Goal: Find specific page/section: Find specific page/section

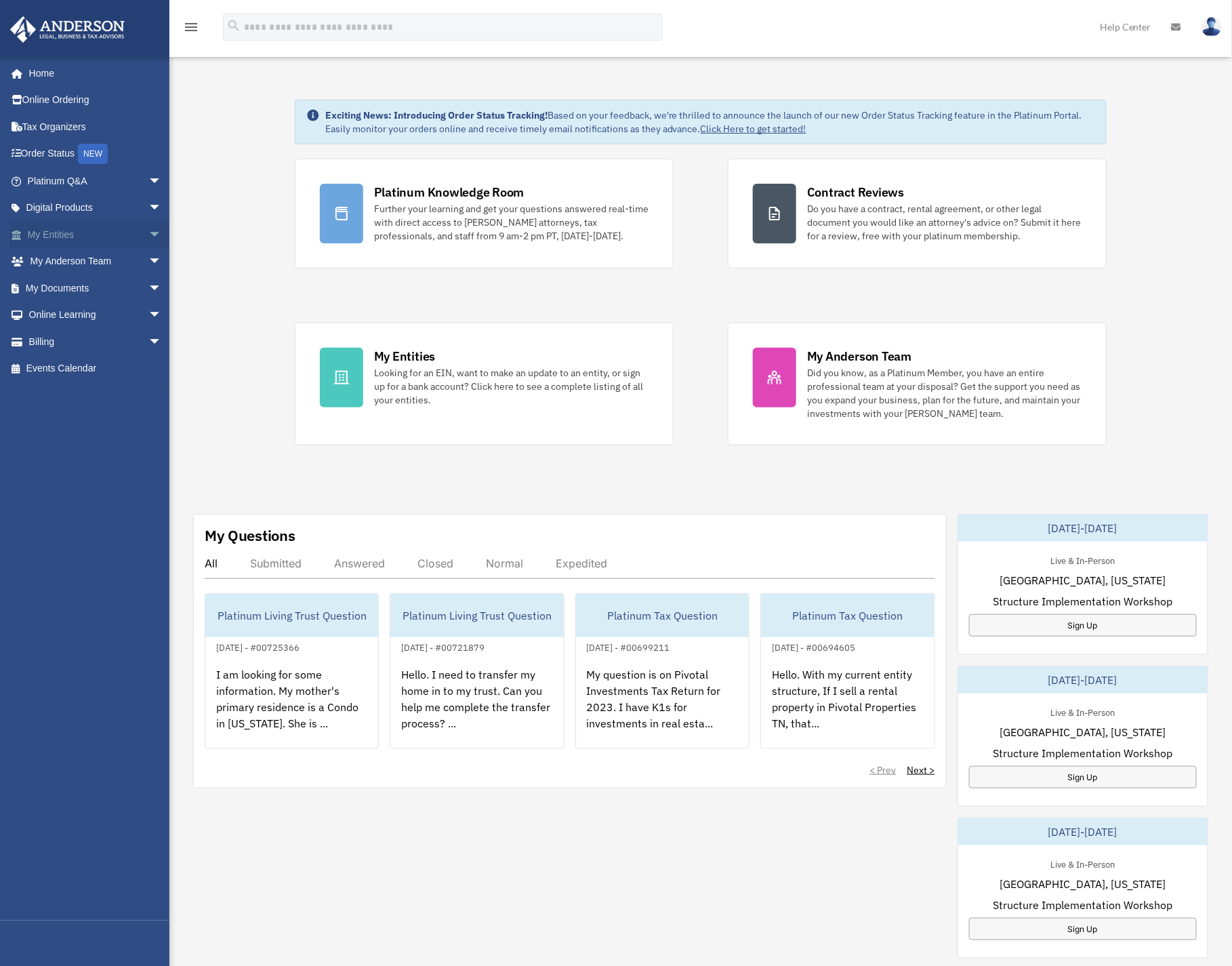
click at [61, 229] on link "My Entities arrow_drop_down" at bounding box center [96, 234] width 173 height 27
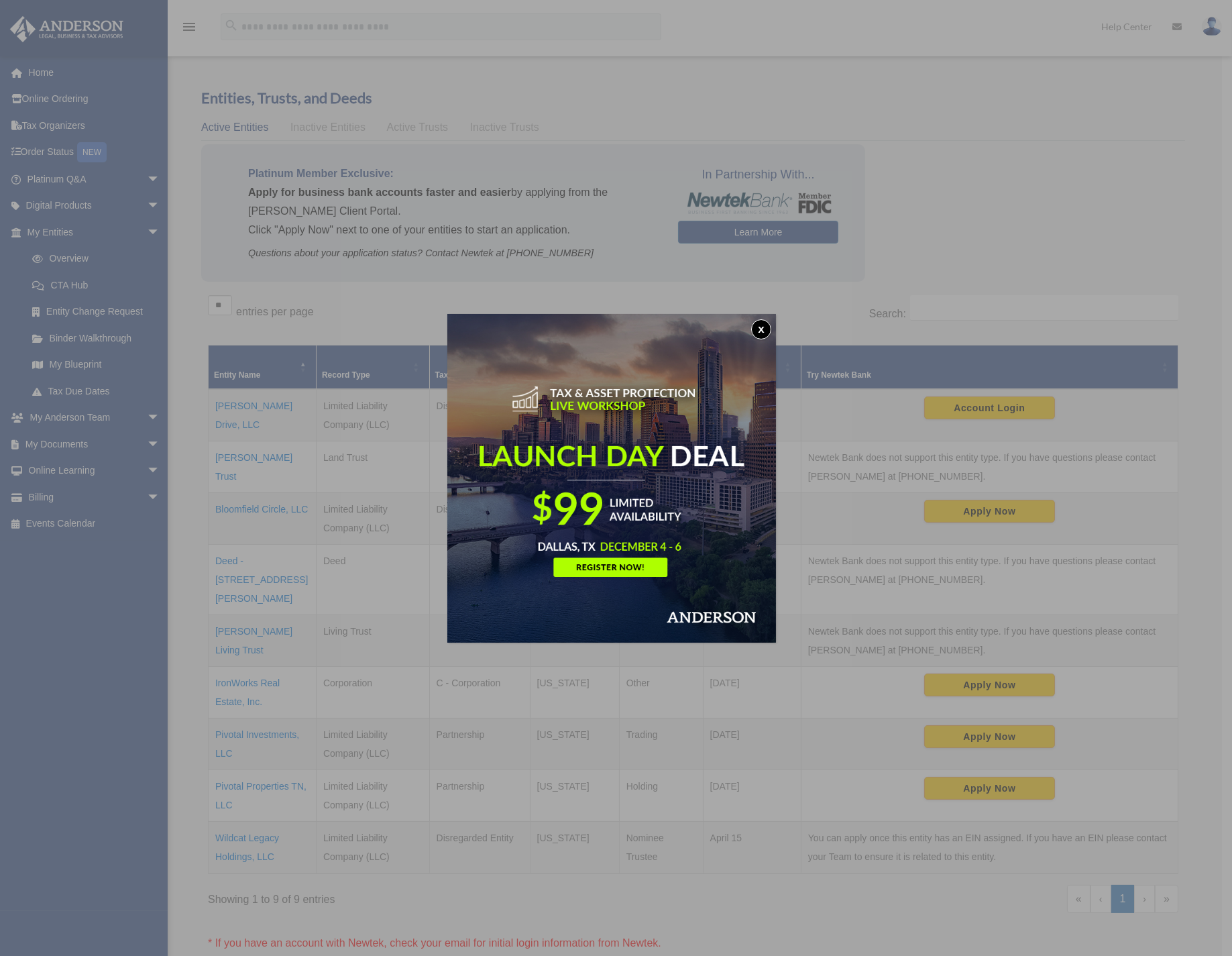
click at [766, 330] on button "x" at bounding box center [761, 329] width 20 height 20
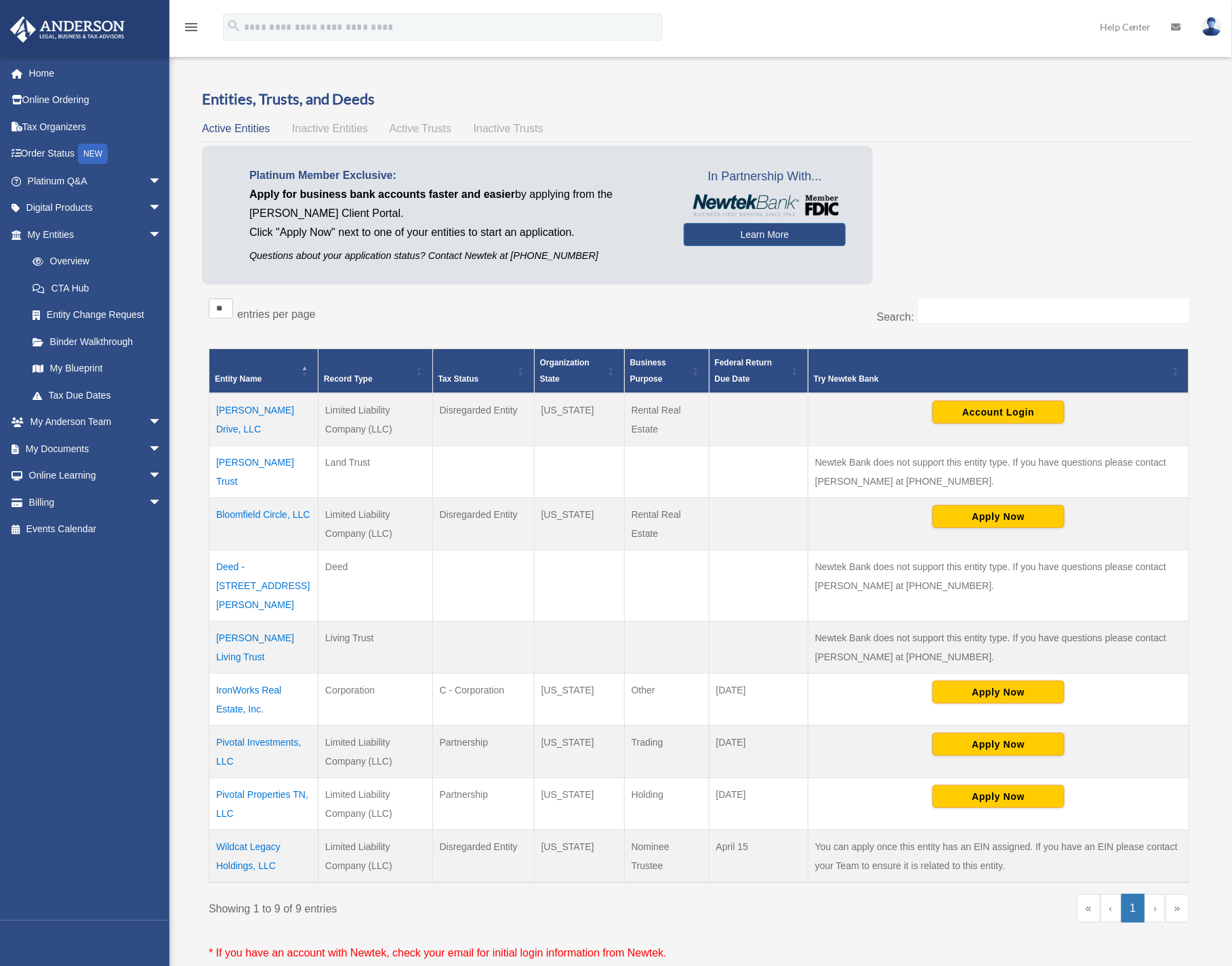
click at [262, 725] on td "Pivotal Investments, LLC" at bounding box center [264, 751] width 110 height 52
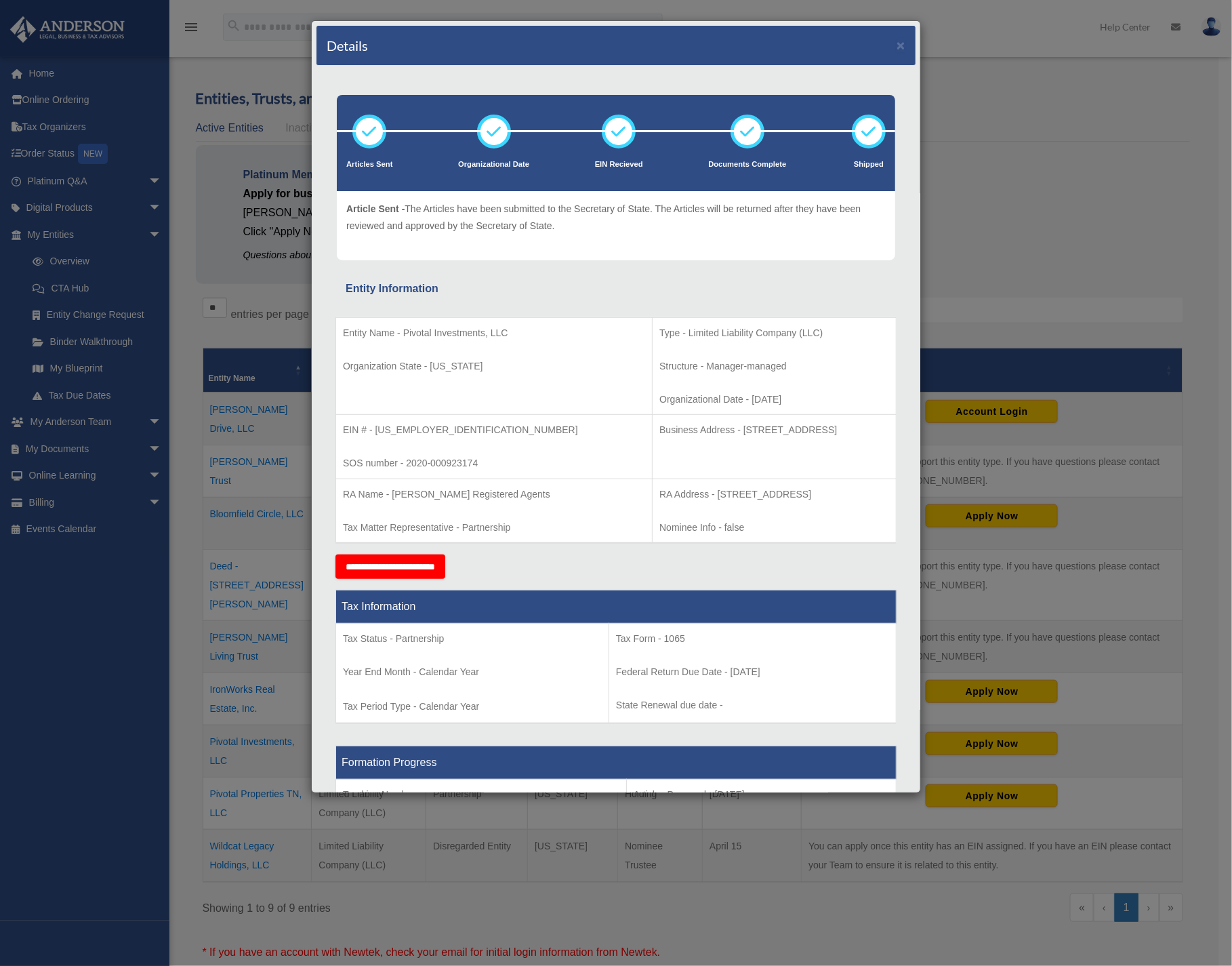
click at [949, 195] on div "Details × Articles Sent Organizational Date" at bounding box center [616, 483] width 1232 height 966
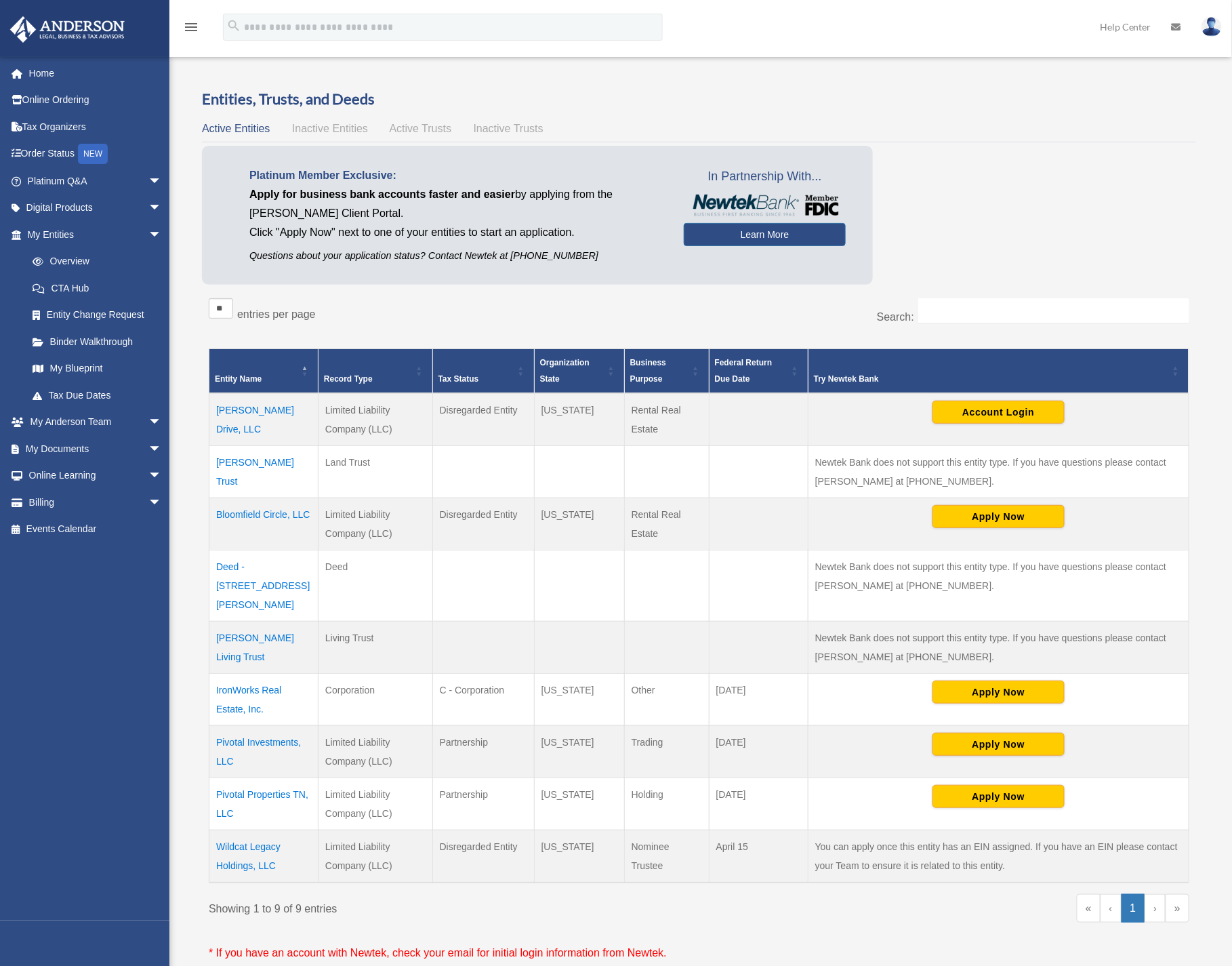
click at [236, 725] on td "Pivotal Investments, LLC" at bounding box center [264, 751] width 110 height 52
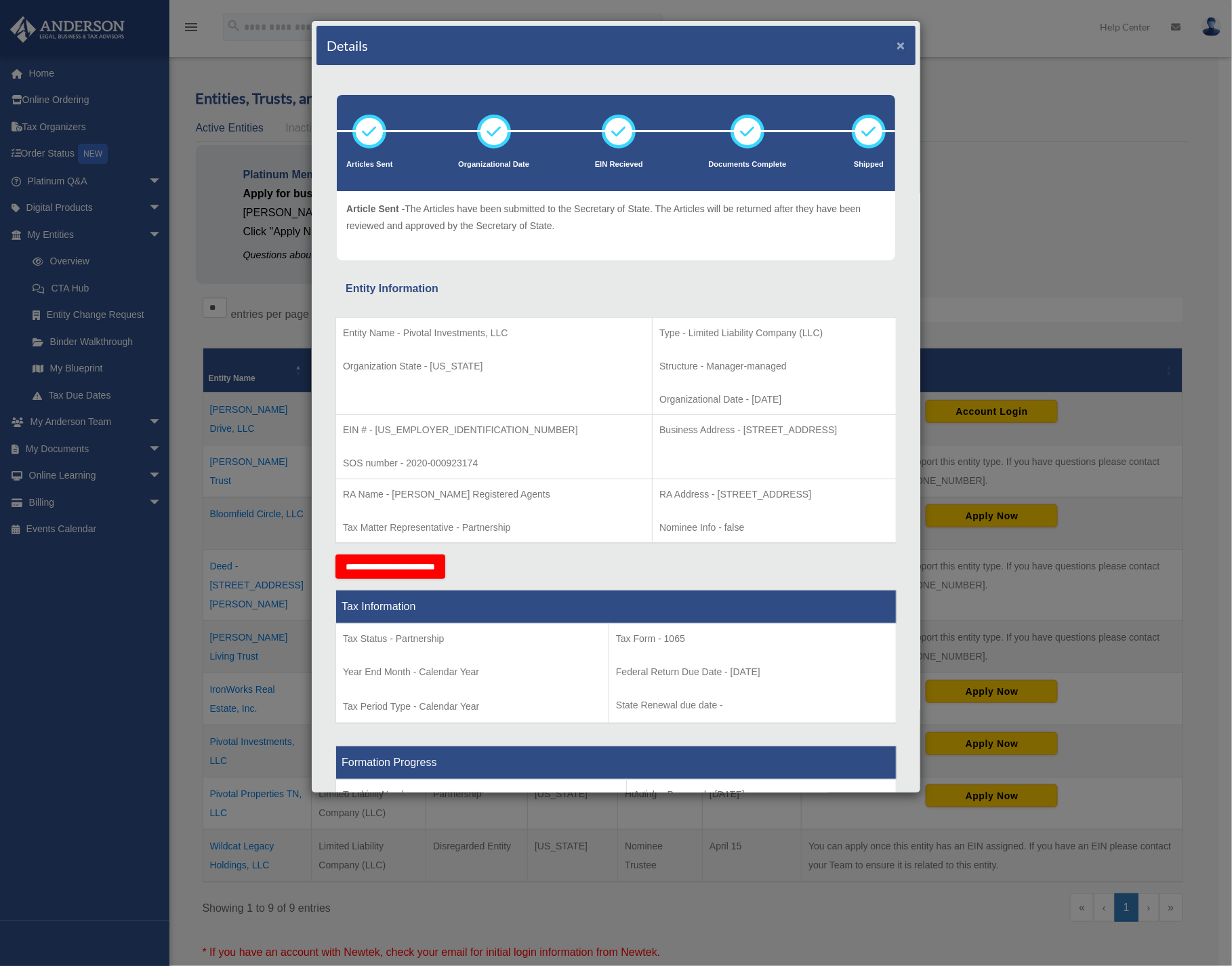
click at [896, 40] on button "×" at bounding box center [901, 45] width 9 height 14
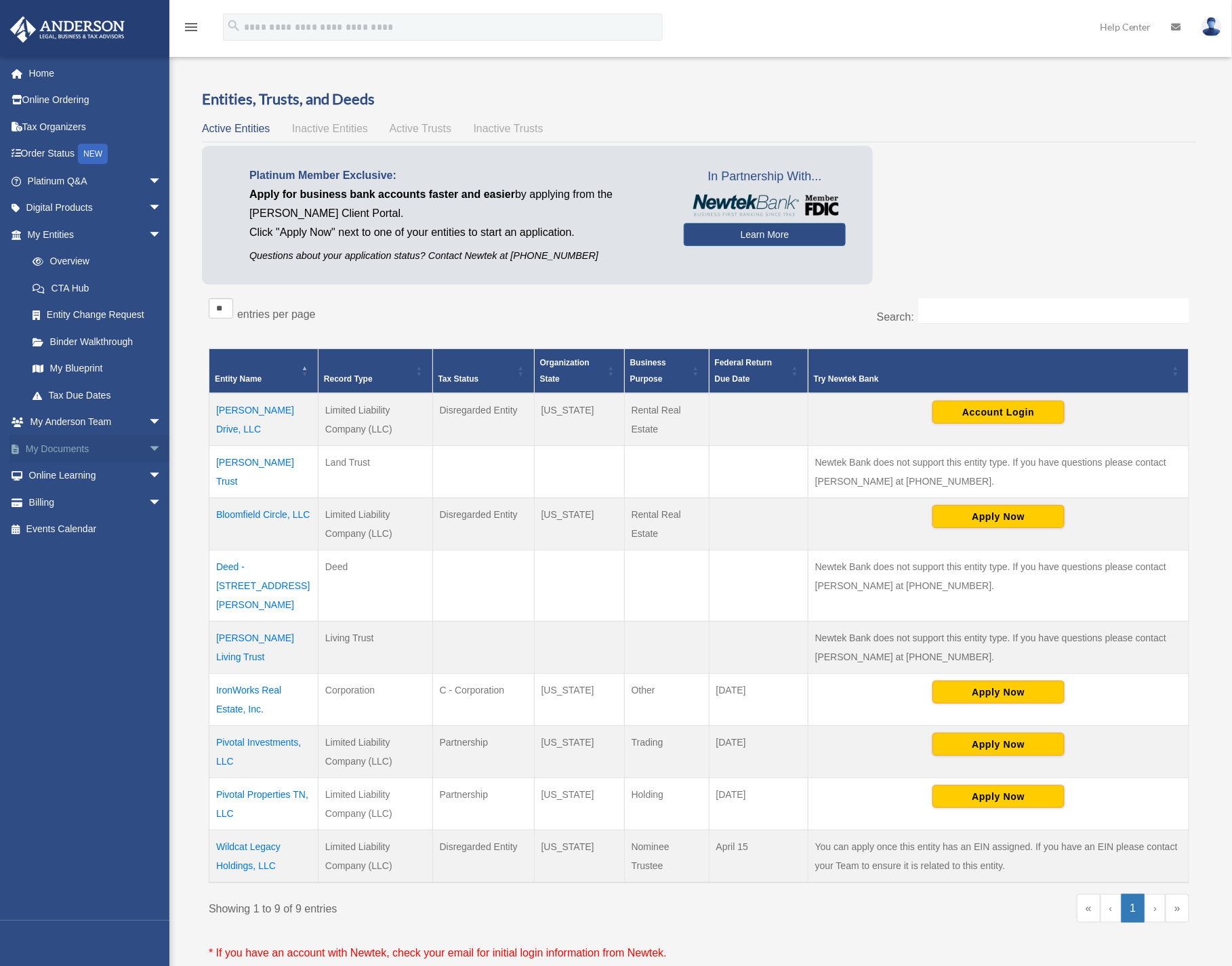
click at [65, 445] on link "My Documents arrow_drop_down" at bounding box center [96, 448] width 173 height 27
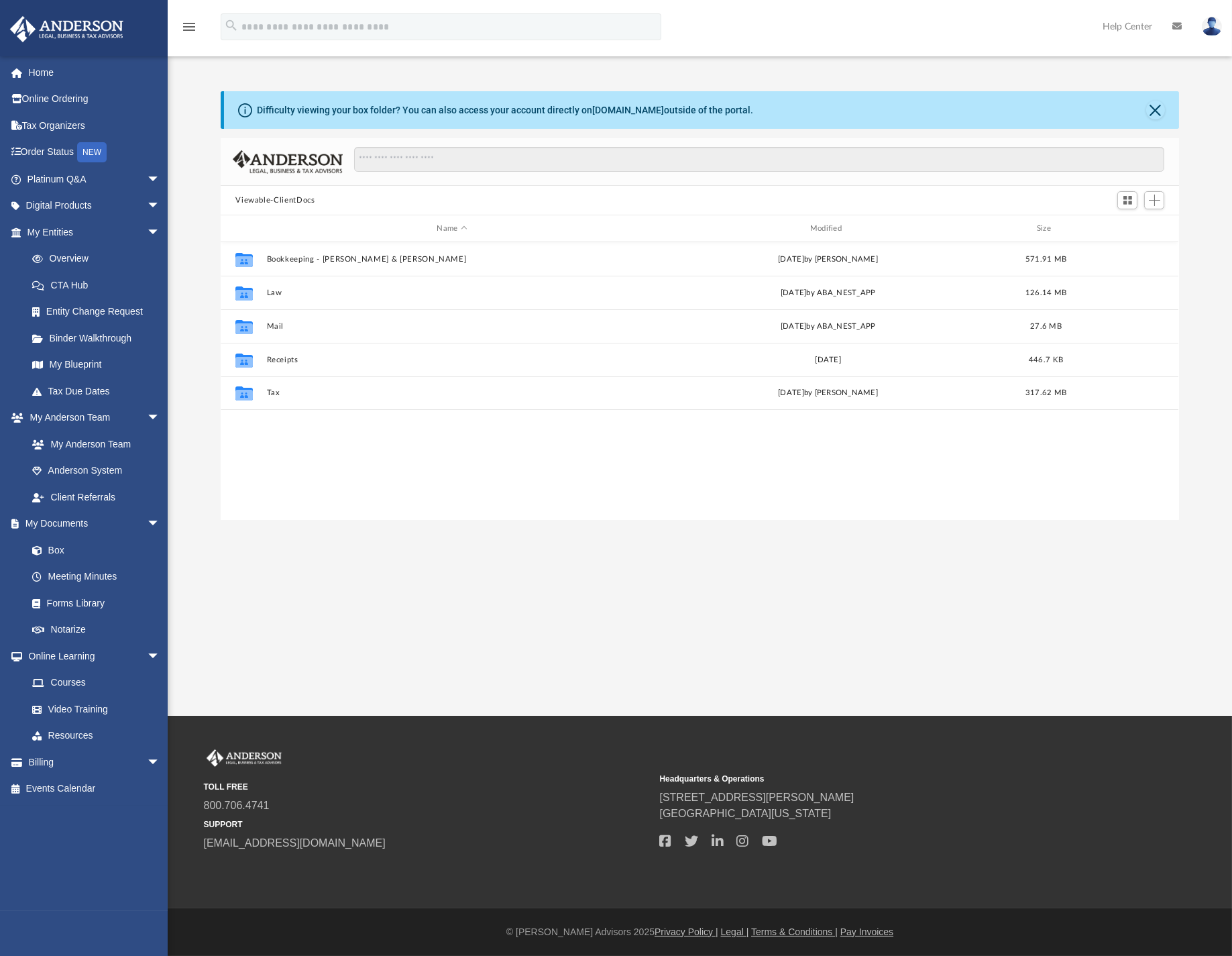
scroll to position [293, 946]
